Goal: Task Accomplishment & Management: Manage account settings

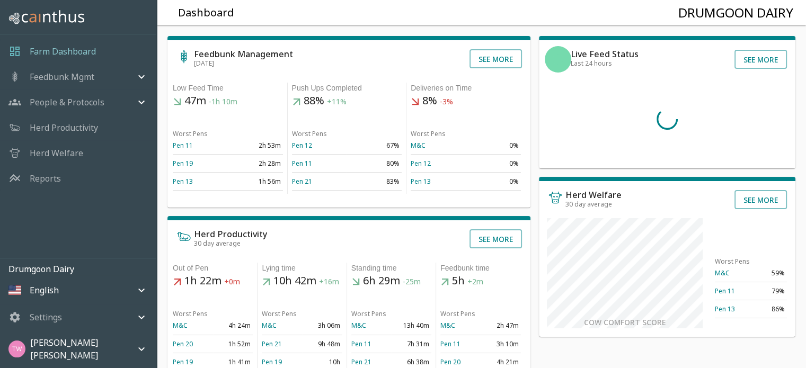
click at [102, 351] on p "[PERSON_NAME] [PERSON_NAME]" at bounding box center [82, 349] width 105 height 25
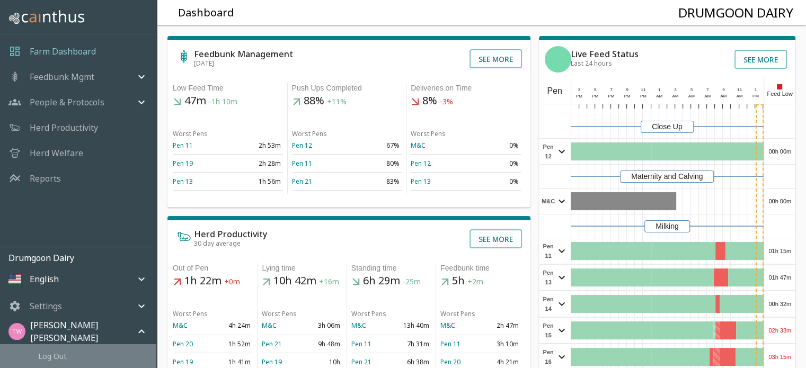
click at [66, 356] on span "Log Out" at bounding box center [93, 356] width 110 height 11
